Goal: Information Seeking & Learning: Compare options

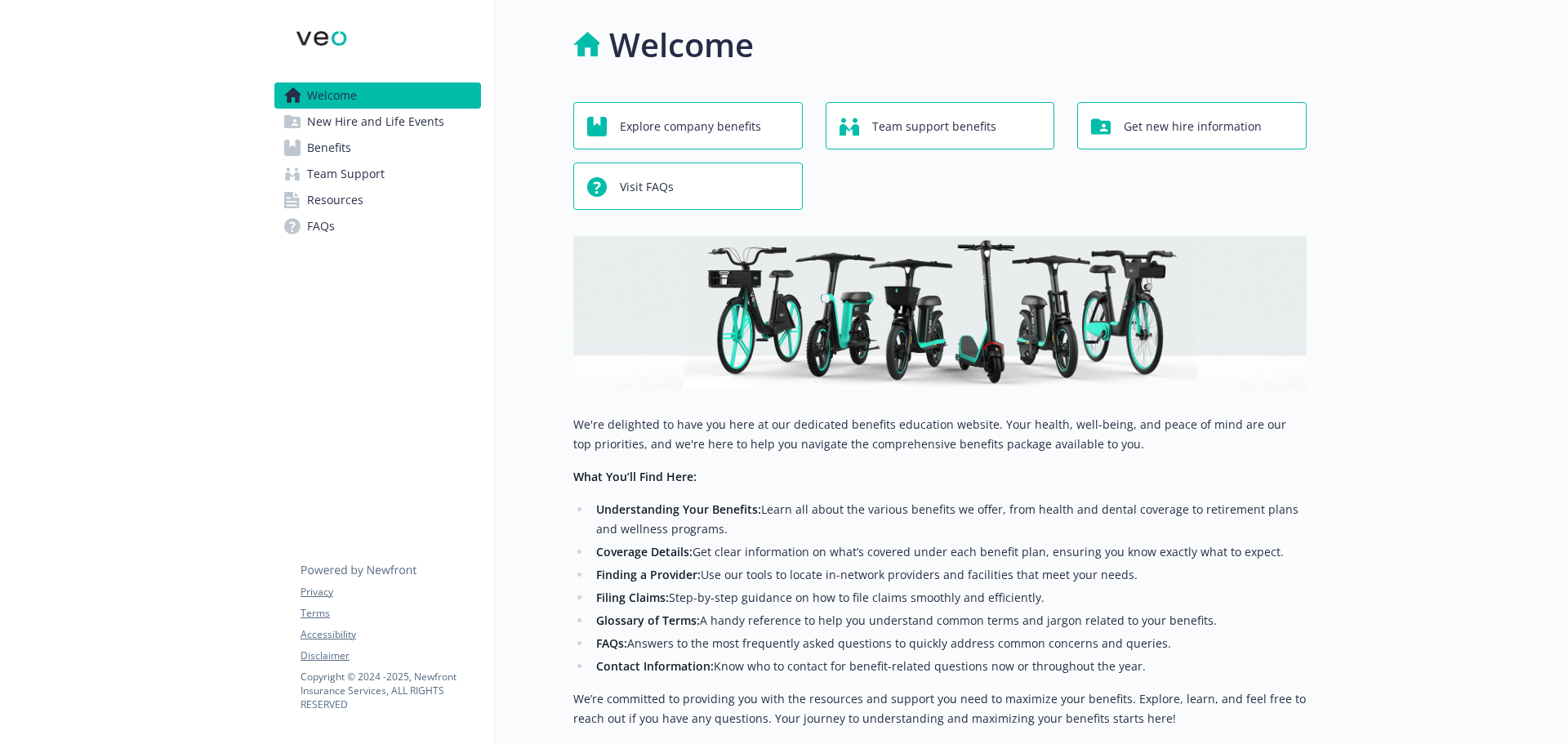
click at [336, 143] on span "Benefits" at bounding box center [329, 148] width 44 height 26
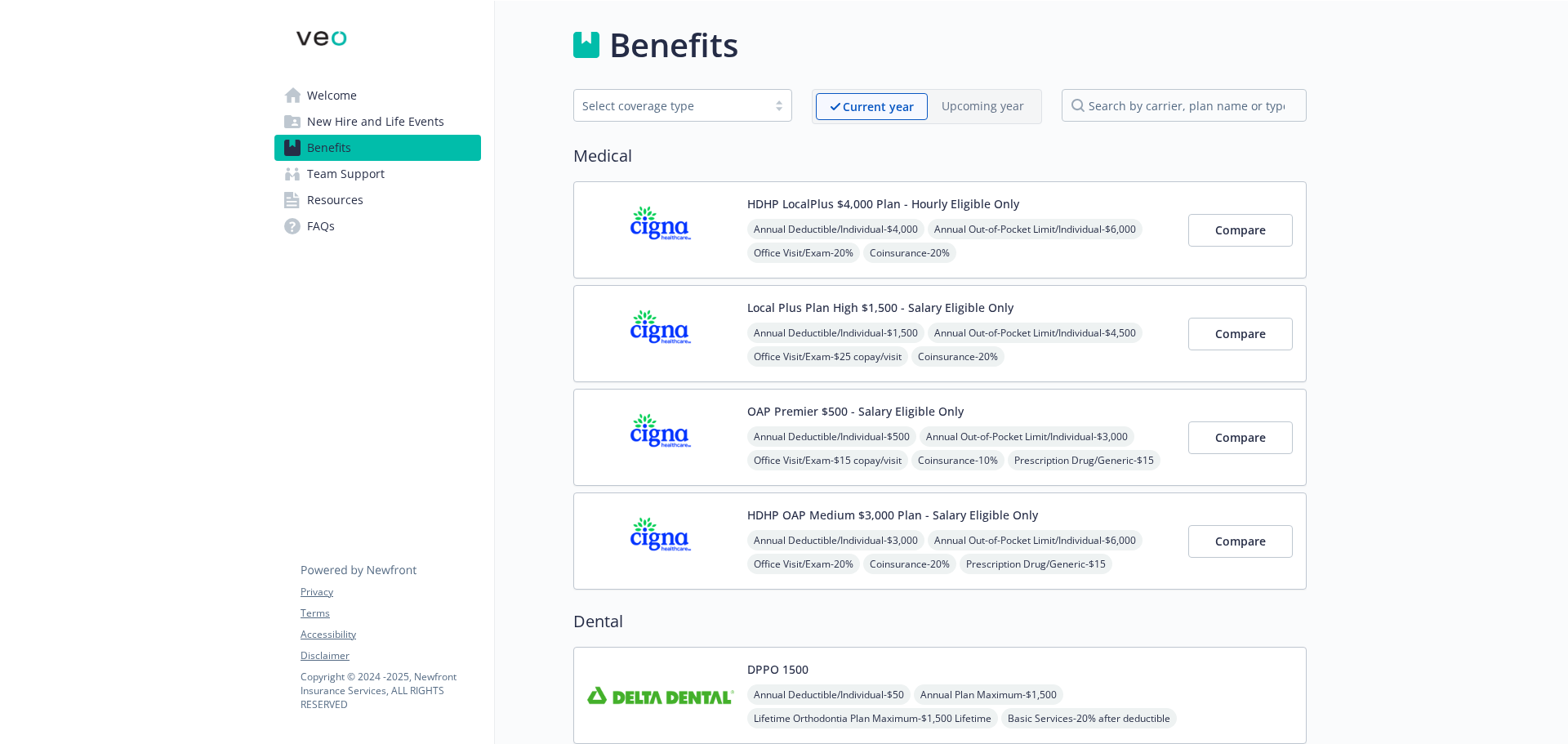
click at [695, 428] on img at bounding box center [660, 437] width 147 height 70
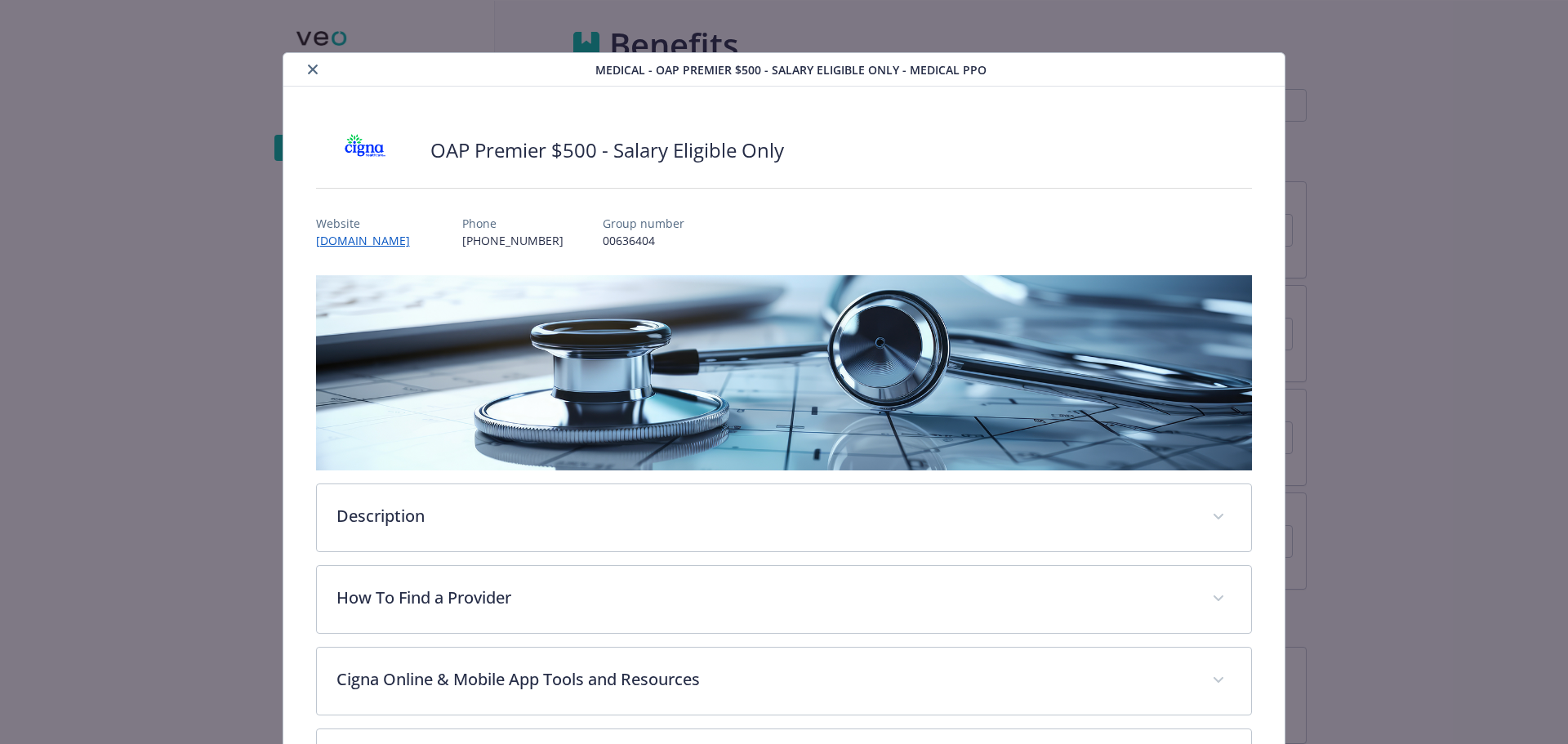
scroll to position [49, 0]
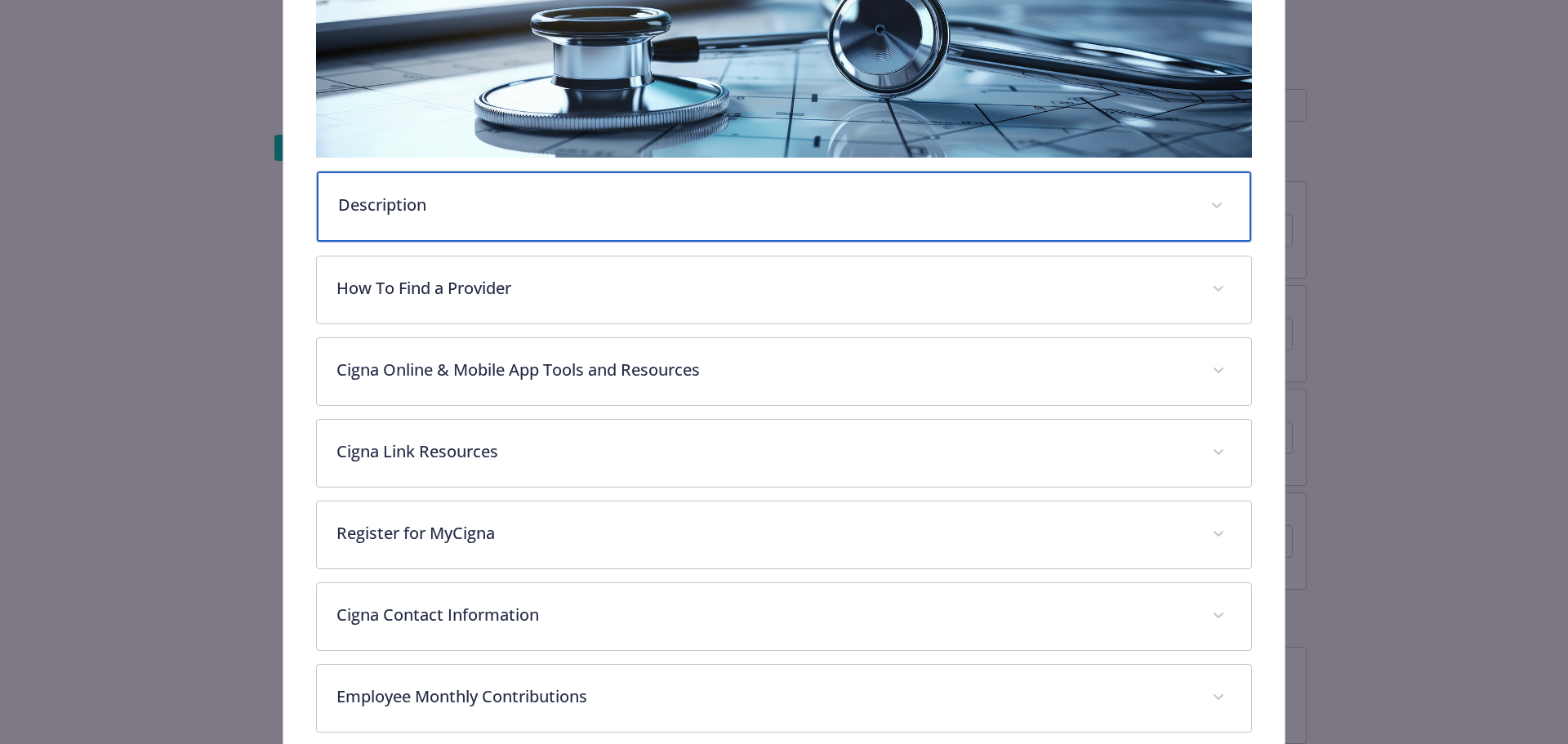
click at [427, 196] on p "Description" at bounding box center [765, 205] width 853 height 25
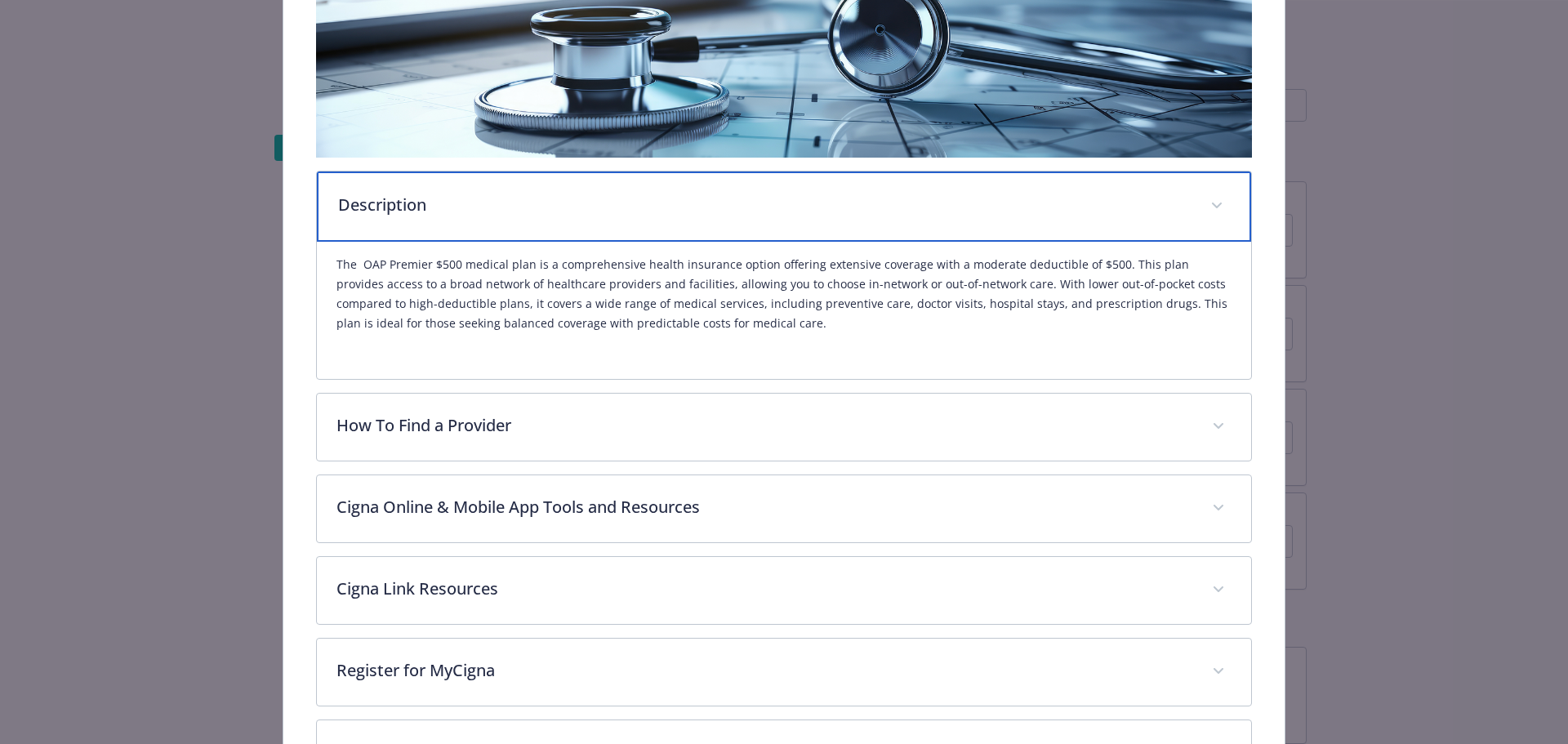
scroll to position [312, 0]
click at [427, 196] on p "Description" at bounding box center [765, 206] width 853 height 25
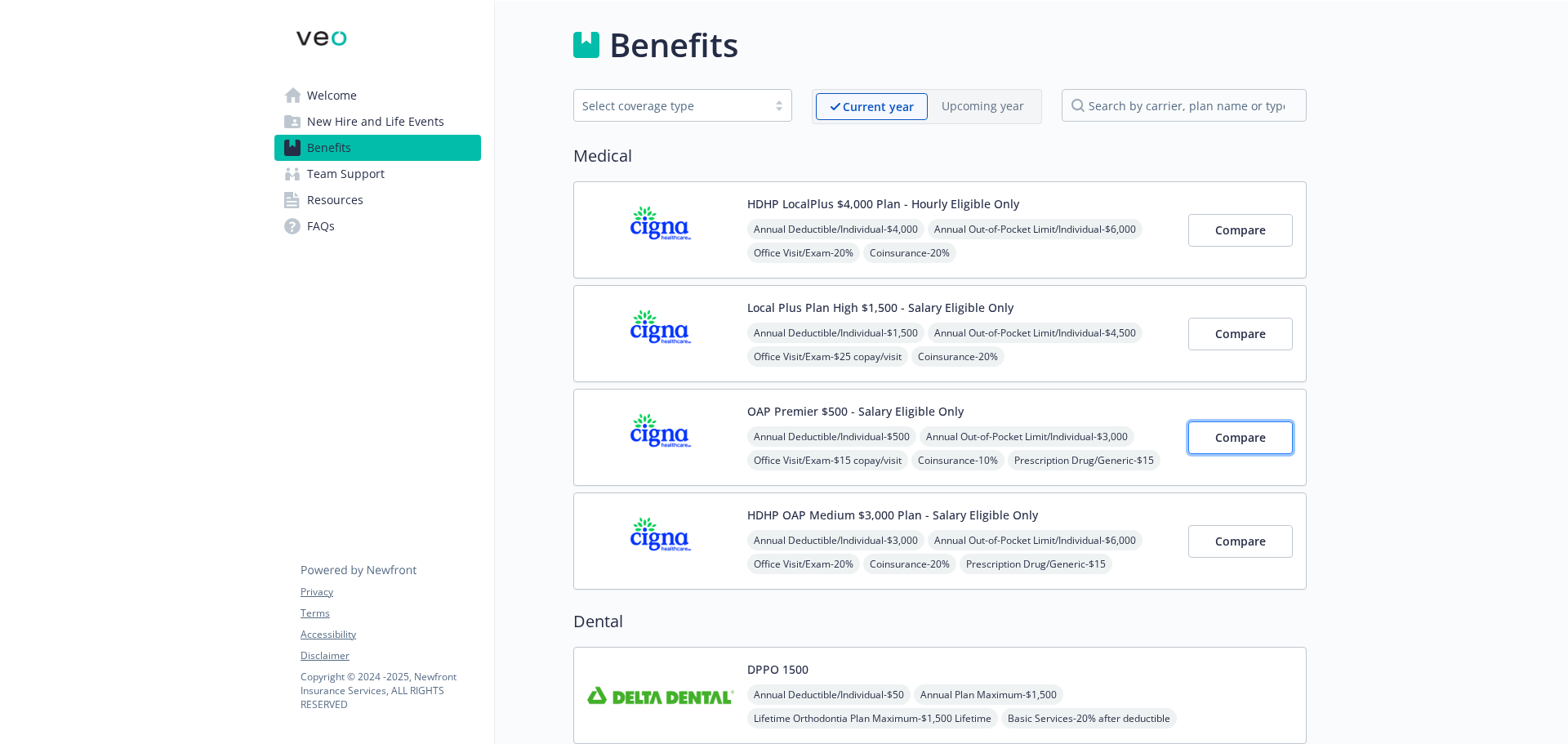
click at [1230, 434] on span "Compare" at bounding box center [1240, 437] width 50 height 16
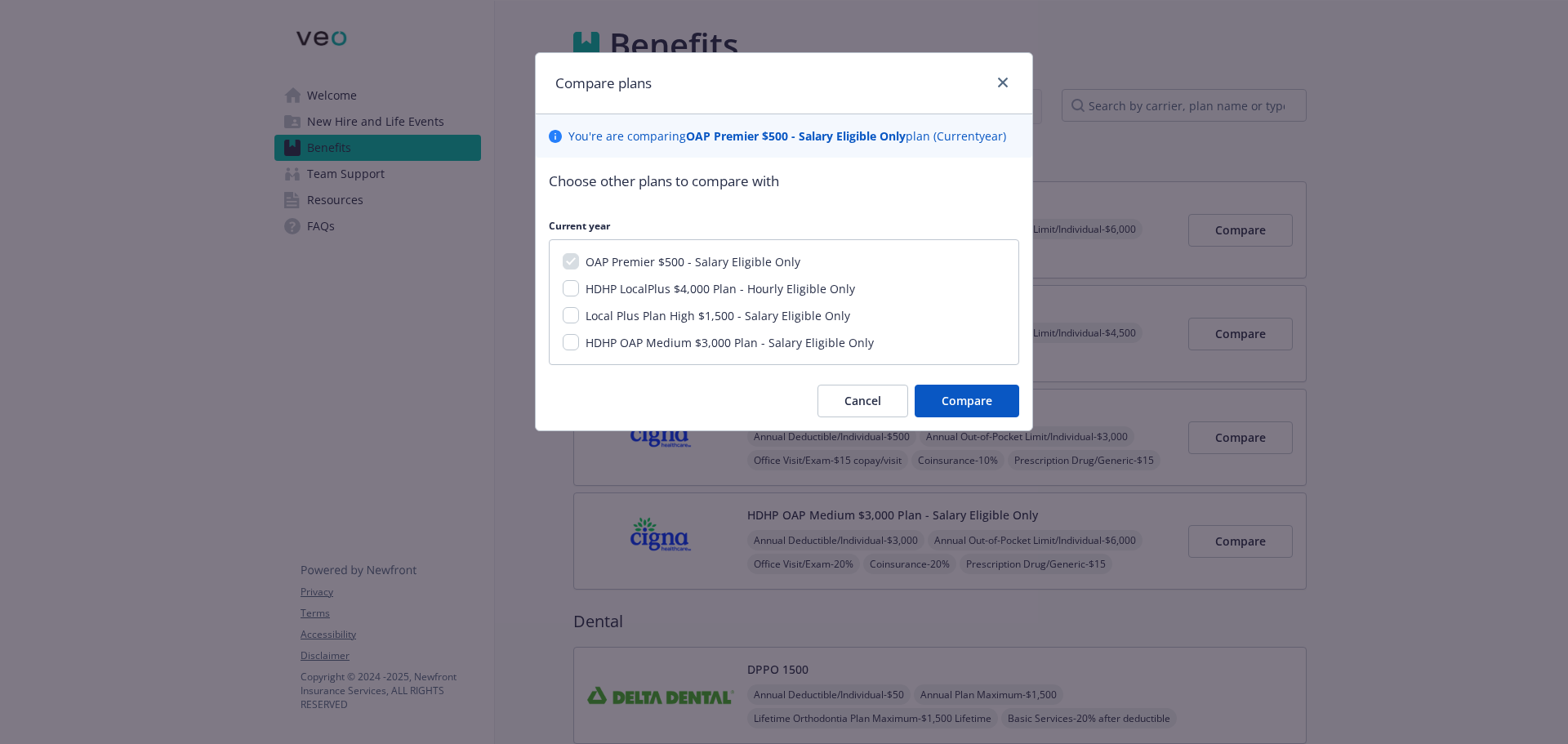
click at [629, 292] on span "HDHP LocalPlus $4,000 Plan - Hourly Eligible Only" at bounding box center [720, 289] width 270 height 16
click at [579, 292] on input "HDHP LocalPlus $4,000 Plan - Hourly Eligible Only" at bounding box center [570, 288] width 17 height 17
checkbox input "true"
click at [971, 397] on span "Compare" at bounding box center [966, 401] width 50 height 16
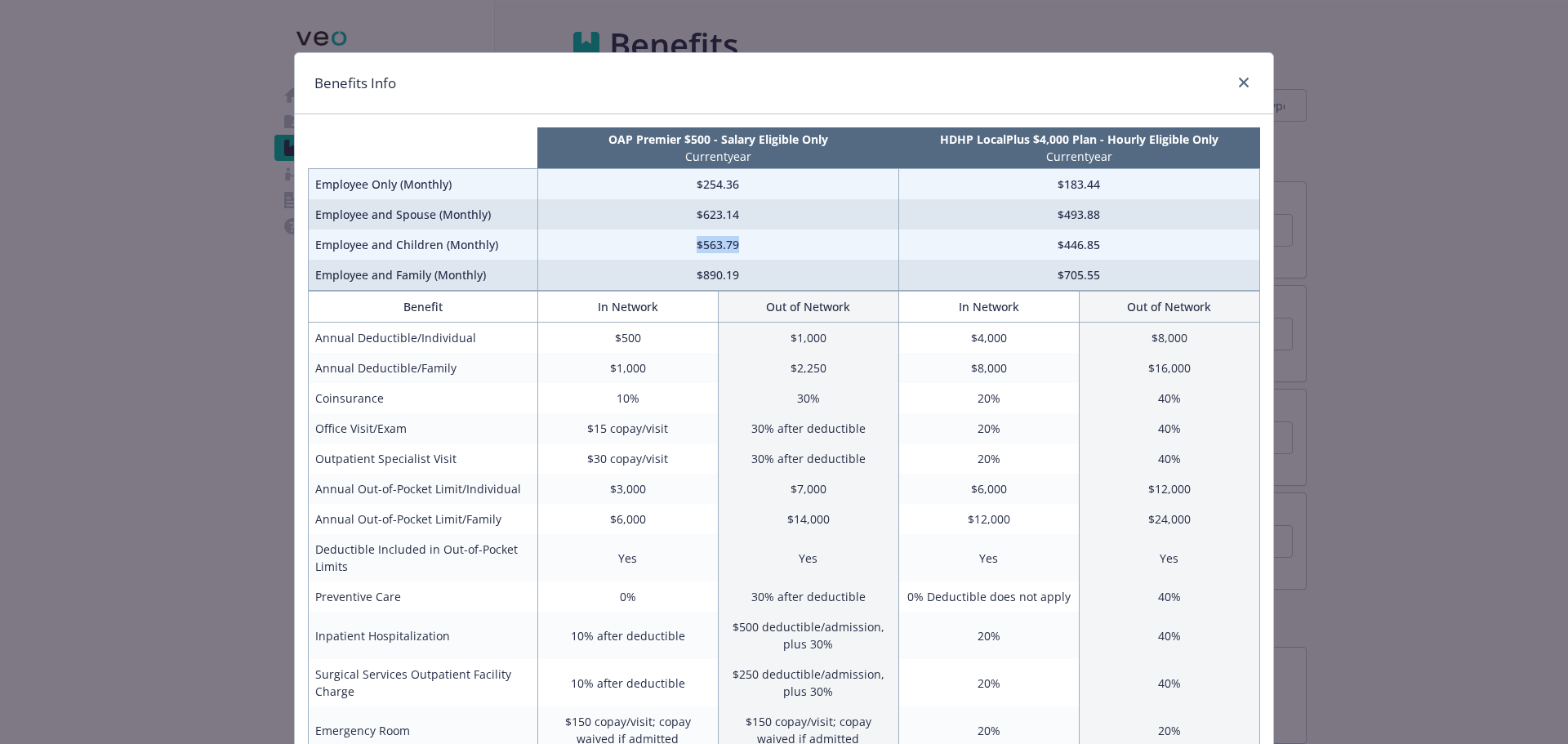
click at [772, 244] on td "$563.79" at bounding box center [718, 244] width 361 height 30
click at [214, 367] on div "Benefits Info OAP Premier $500 - Salary Eligible Only Current year HDHP LocalPl…" at bounding box center [784, 372] width 1568 height 744
click at [236, 181] on div "Benefits Info OAP Premier $500 - Salary Eligible Only Current year HDHP LocalPl…" at bounding box center [784, 372] width 1568 height 744
click at [1242, 82] on icon "close" at bounding box center [1244, 82] width 10 height 10
